Goal: Transaction & Acquisition: Purchase product/service

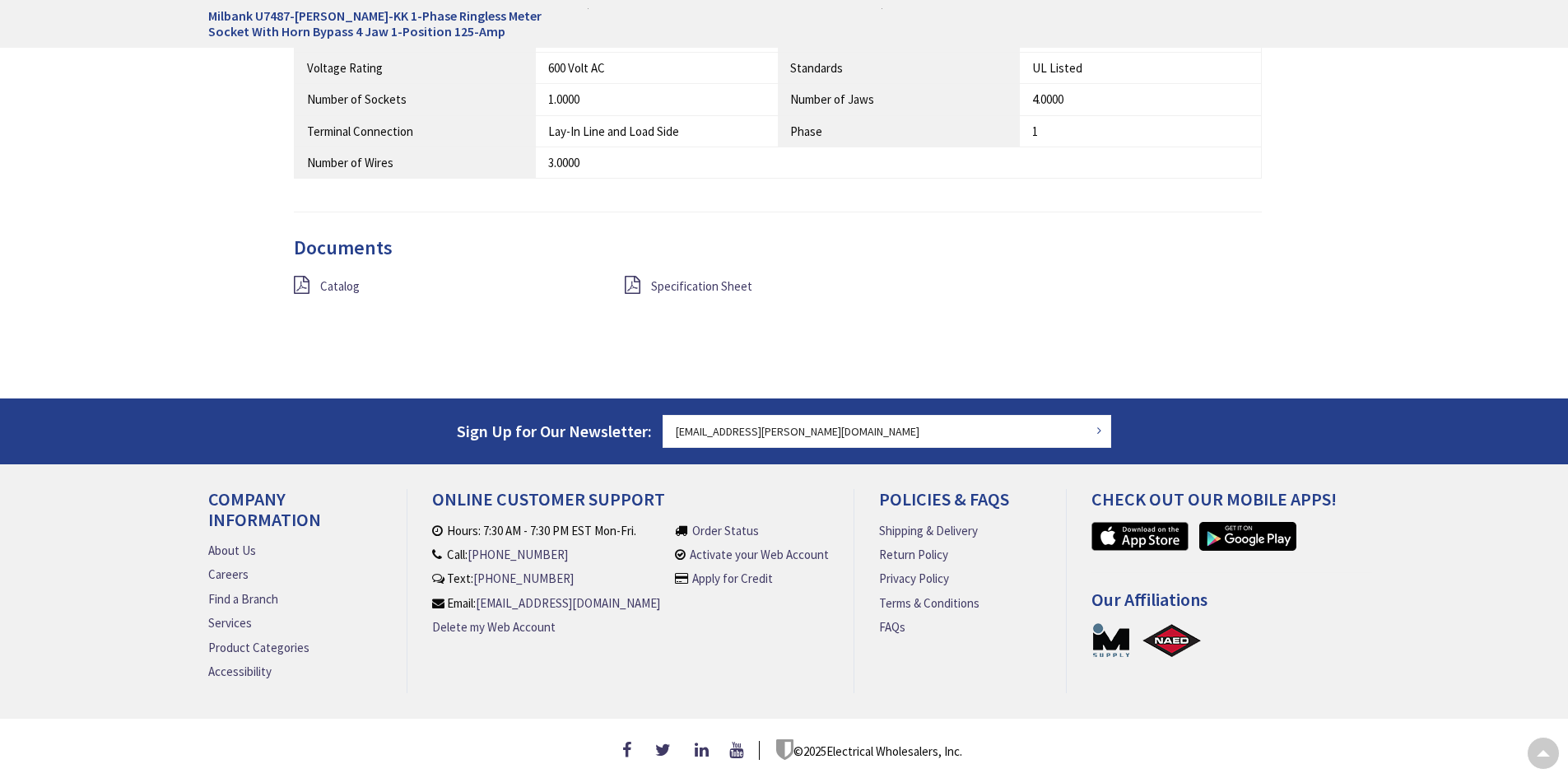
type input "[GEOGRAPHIC_DATA], [STREET_ADDRESS][PERSON_NAME]"
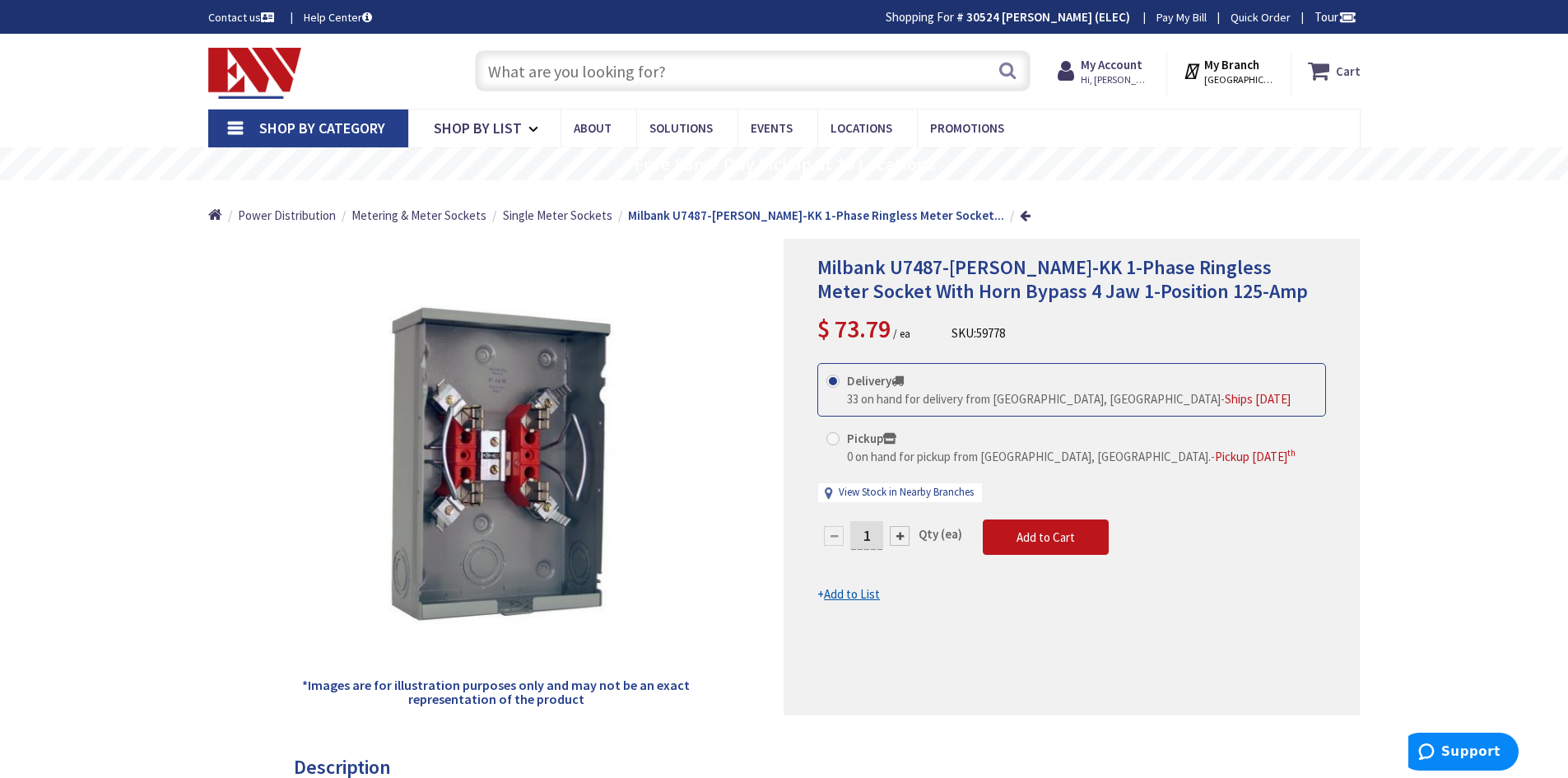
click at [1329, 70] on icon at bounding box center [1321, 71] width 28 height 30
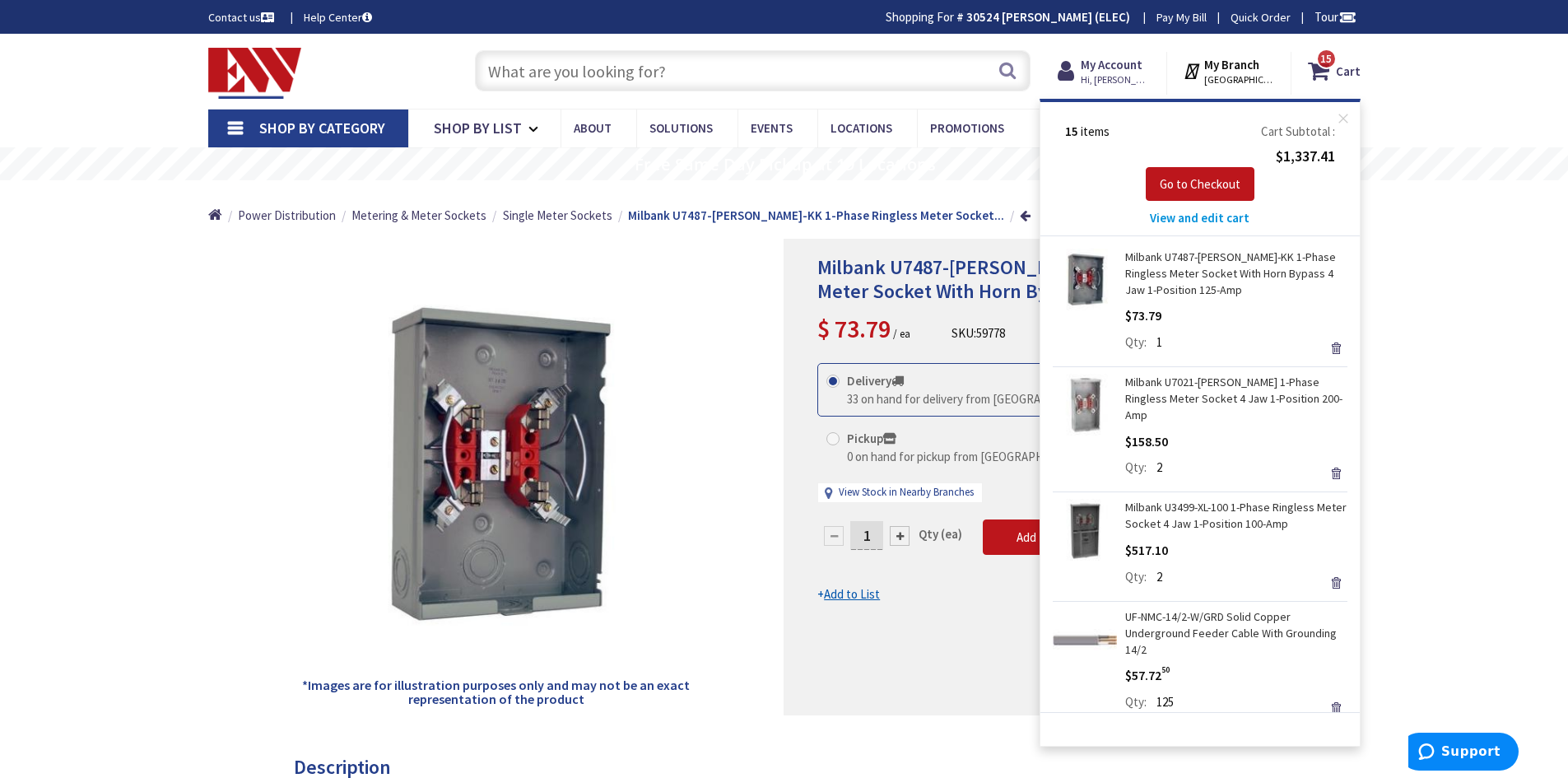
click at [1195, 218] on span "View and edit cart" at bounding box center [1199, 217] width 99 height 16
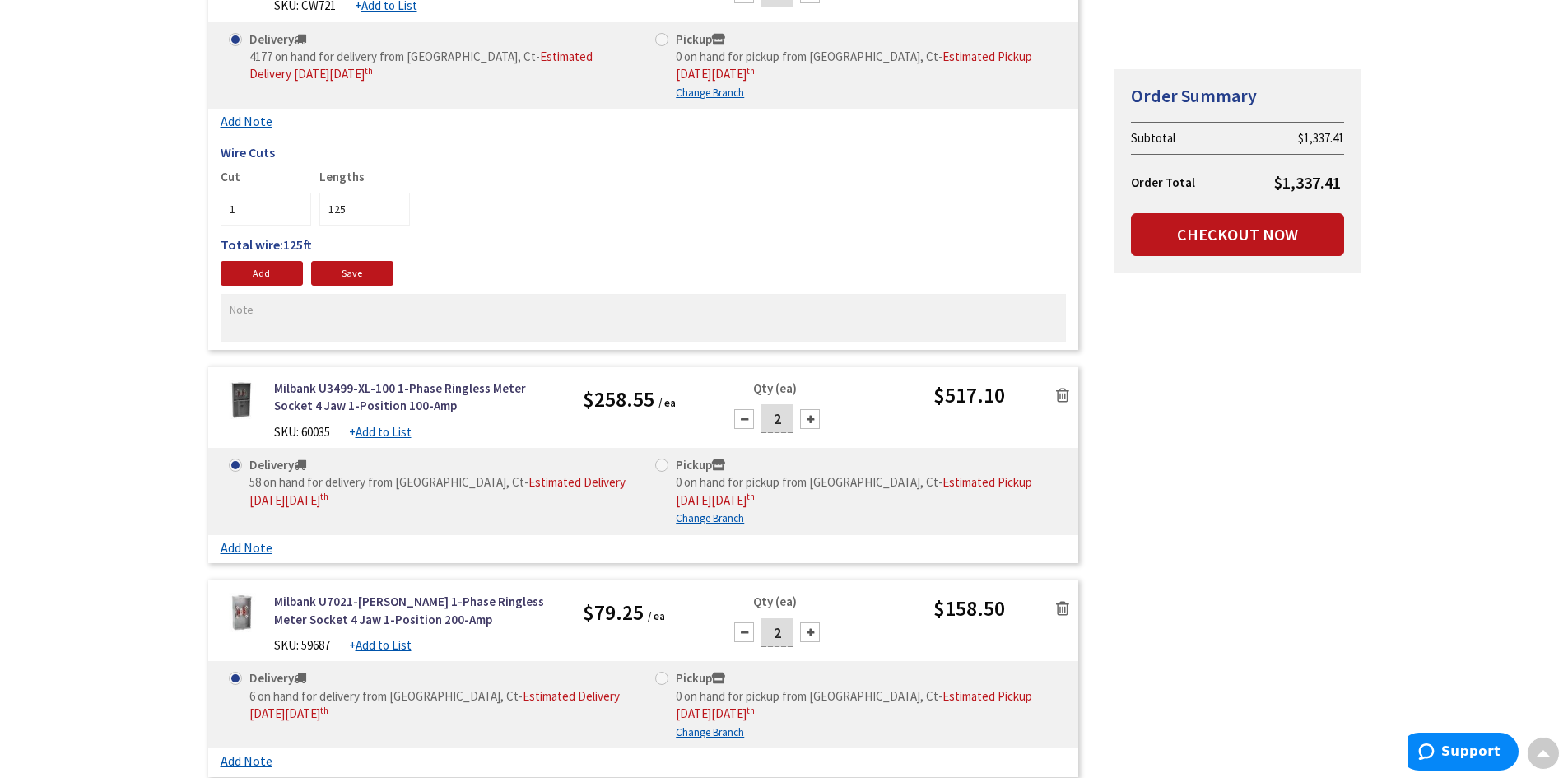
scroll to position [2964, 0]
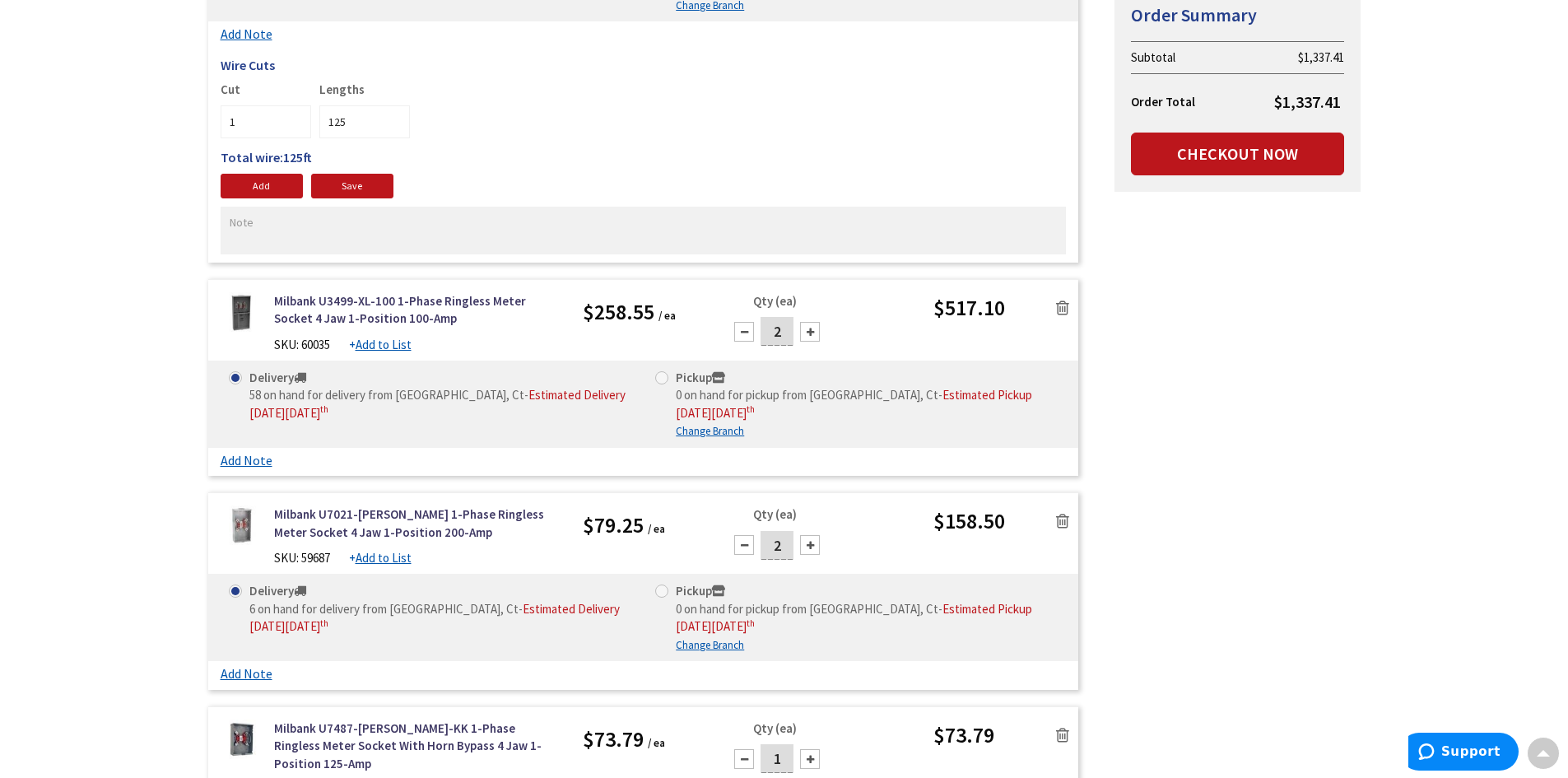
click at [1060, 300] on icon at bounding box center [1062, 308] width 13 height 17
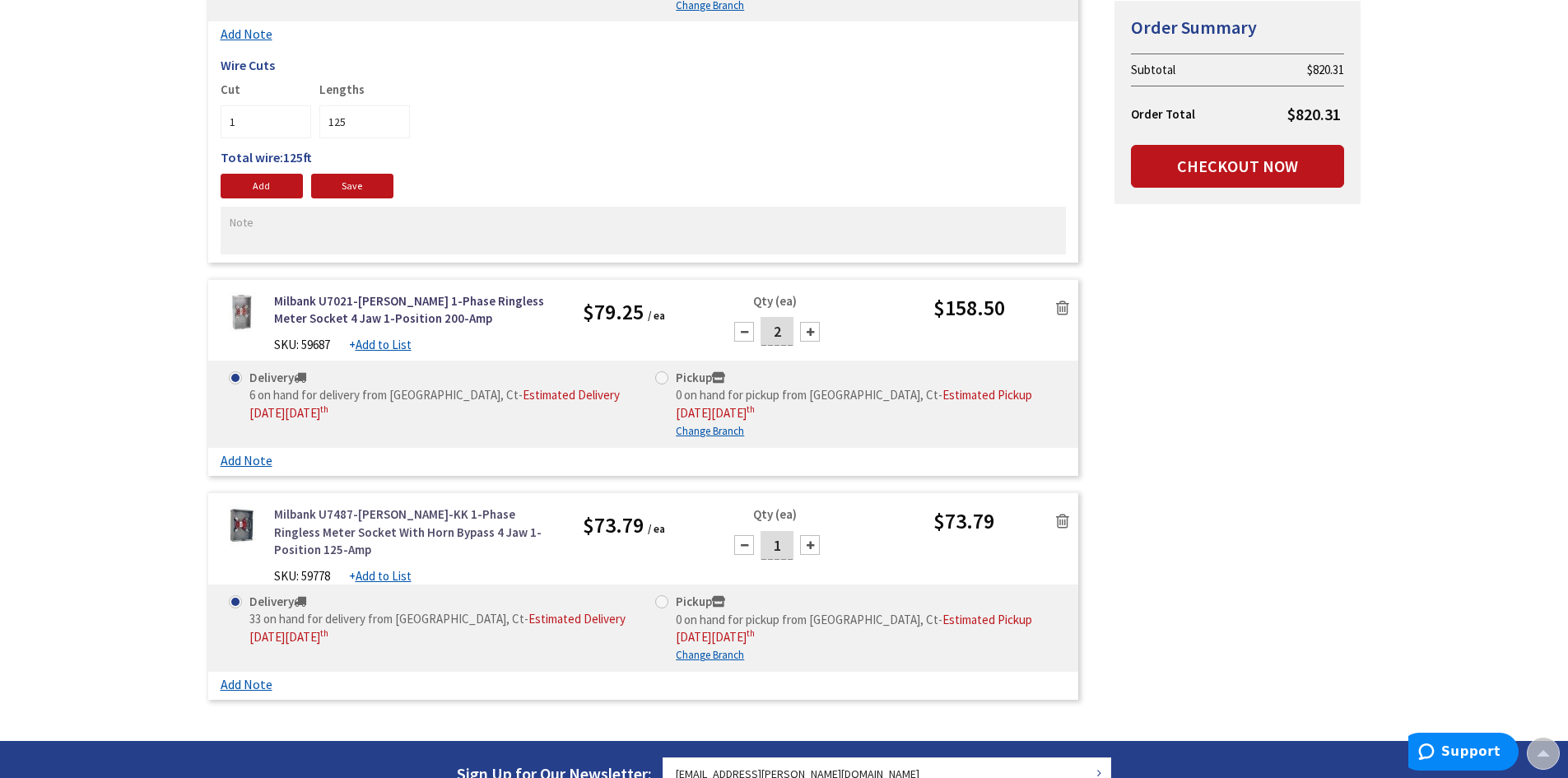
click at [335, 506] on link "Milbank U7487-[PERSON_NAME]-KK 1-Phase Ringless Meter Socket With Horn Bypass 4…" at bounding box center [416, 532] width 285 height 53
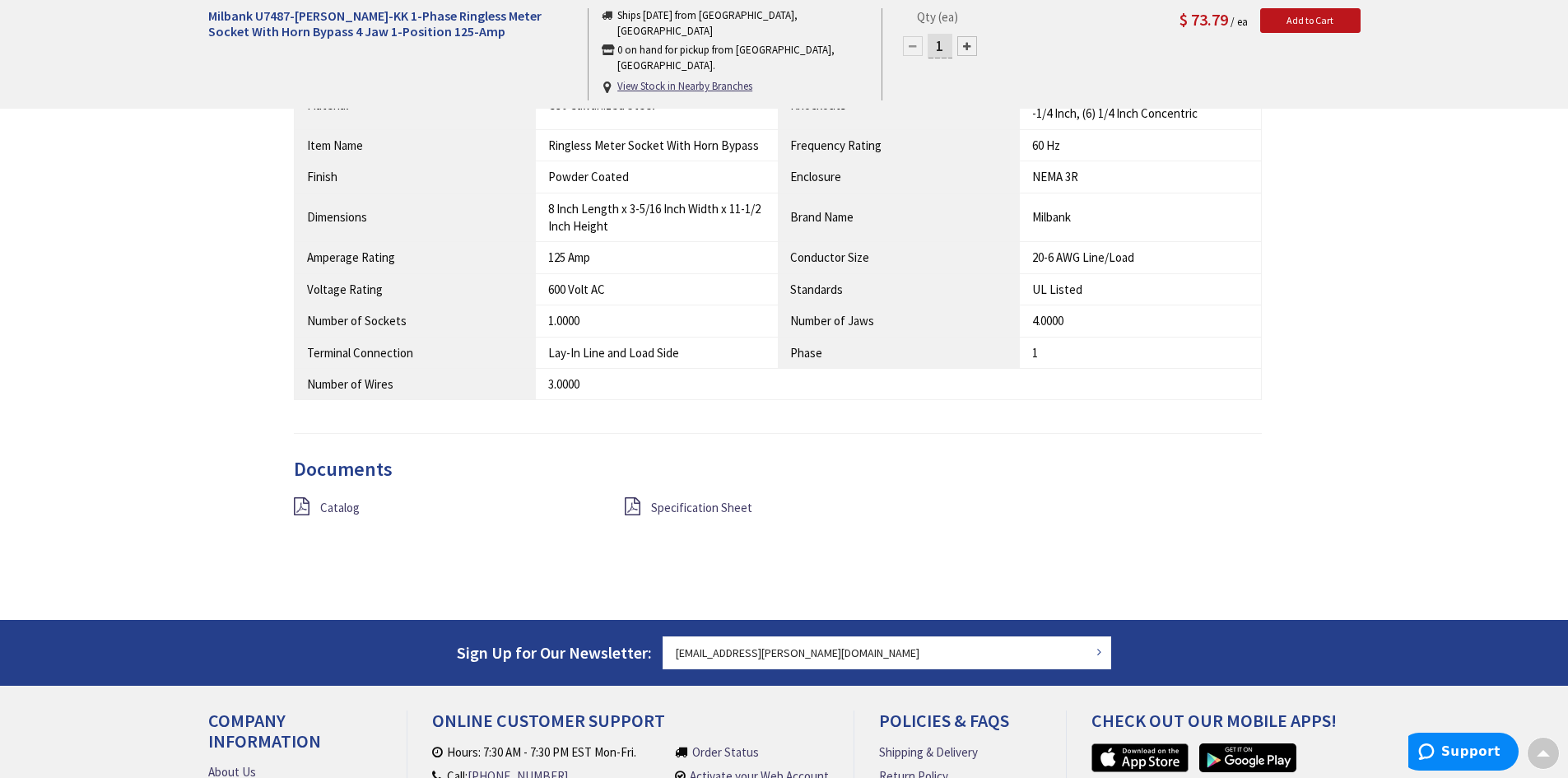
scroll to position [1153, 0]
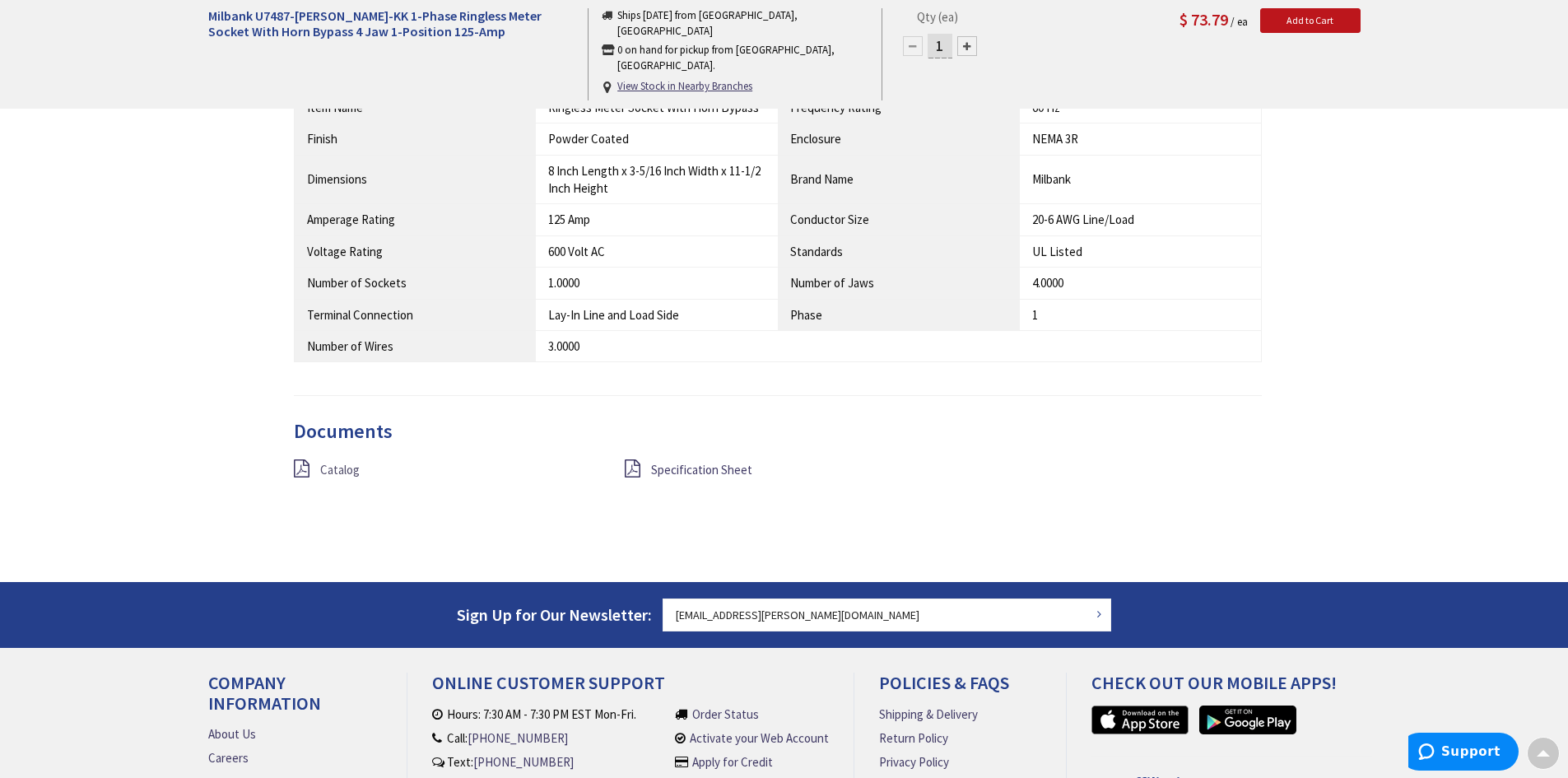
click at [342, 470] on span "Catalog" at bounding box center [340, 470] width 40 height 16
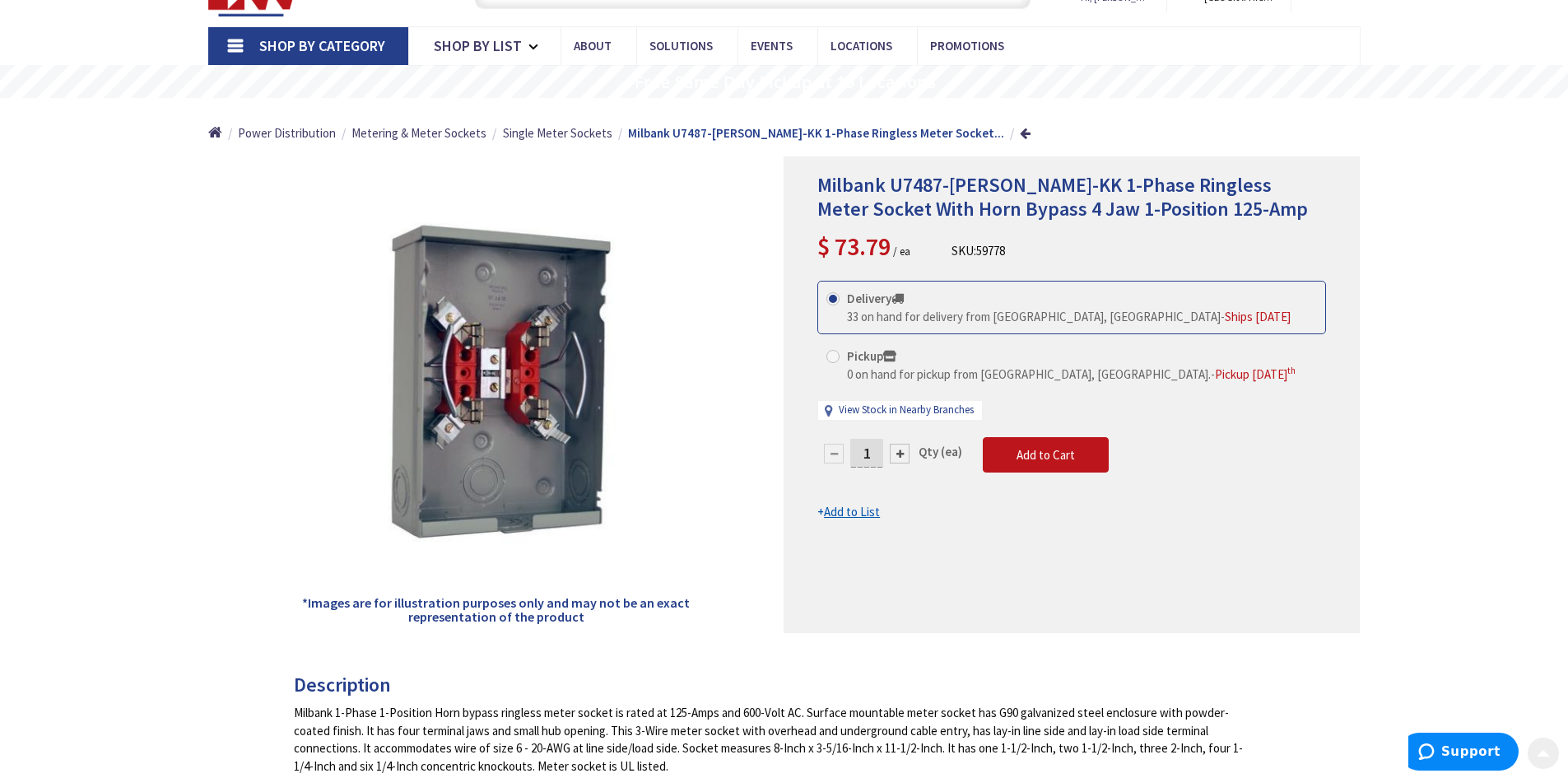
scroll to position [0, 0]
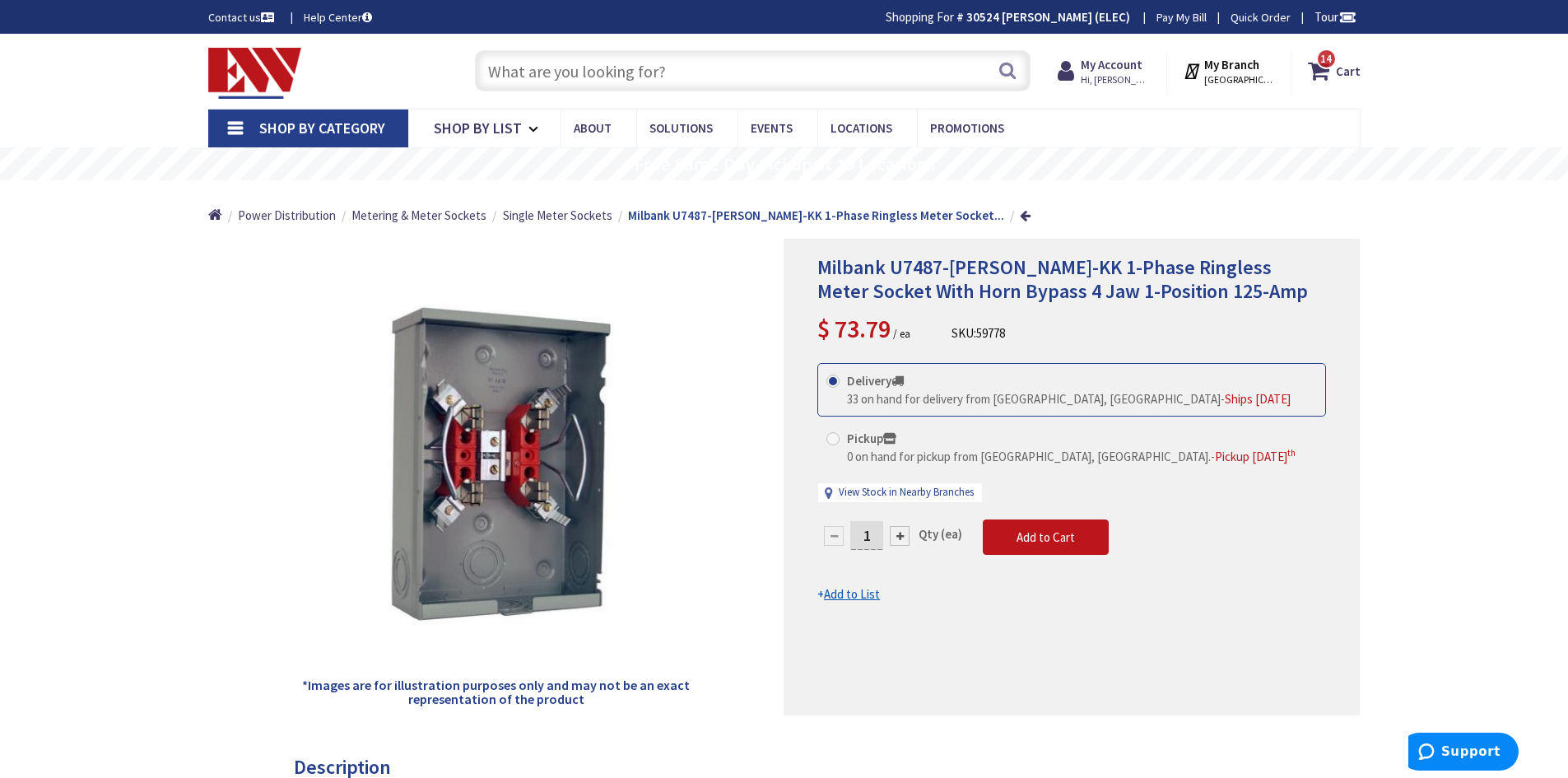
click at [675, 73] on input "text" at bounding box center [752, 71] width 556 height 41
click at [675, 71] on input "text" at bounding box center [752, 71] width 556 height 41
paste input "U5934-XL-BLG"
type input "U5934-XL-BLG"
click at [1008, 72] on button "Search" at bounding box center [1007, 71] width 21 height 37
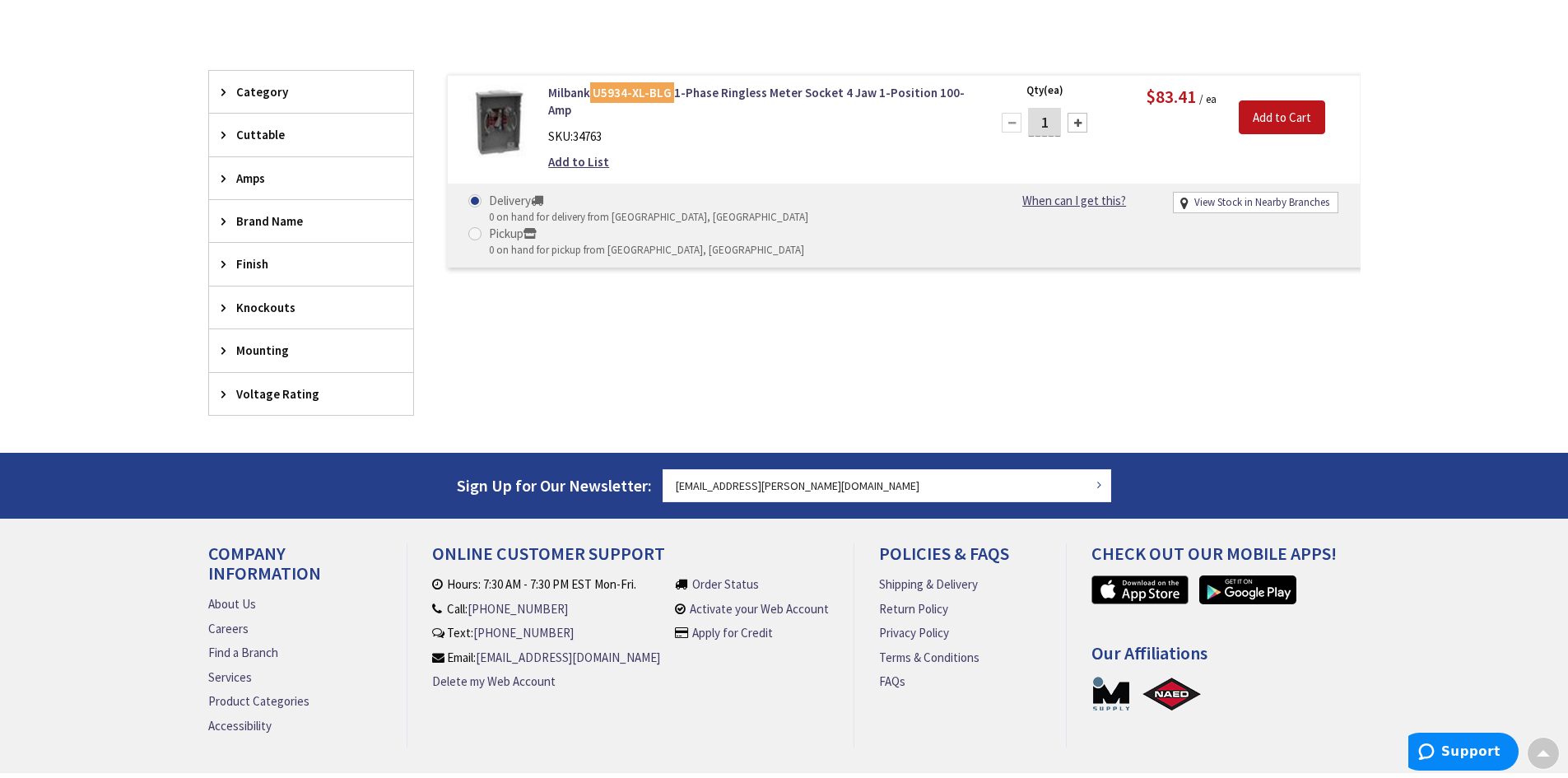
scroll to position [473, 0]
